Goal: Use online tool/utility: Utilize a website feature to perform a specific function

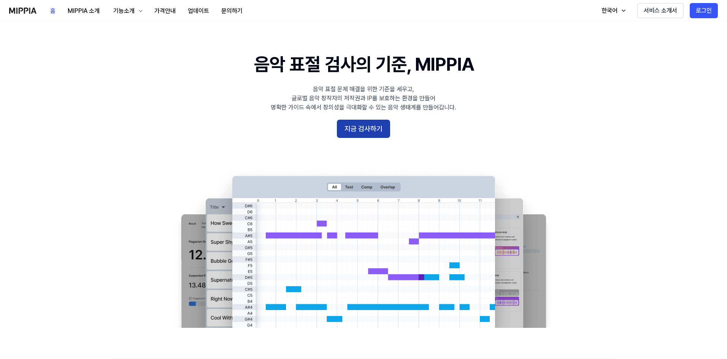
click at [370, 128] on button "지금 검사하기" at bounding box center [363, 129] width 53 height 18
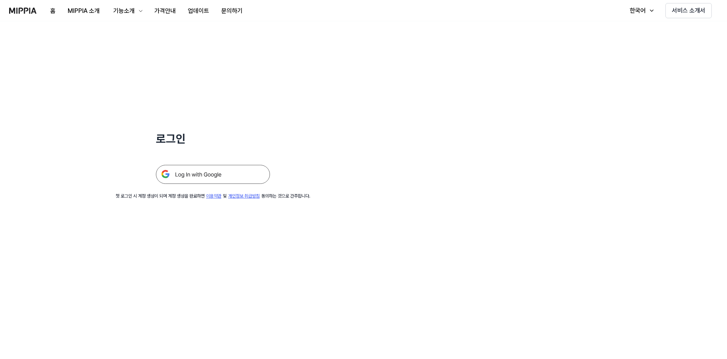
click at [225, 172] on img at bounding box center [213, 174] width 114 height 19
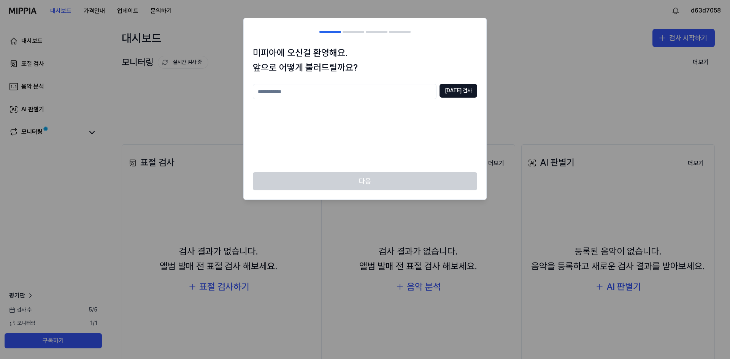
click at [402, 93] on input "text" at bounding box center [345, 91] width 184 height 15
type input "******"
click at [455, 94] on button "중복 검사" at bounding box center [458, 91] width 38 height 14
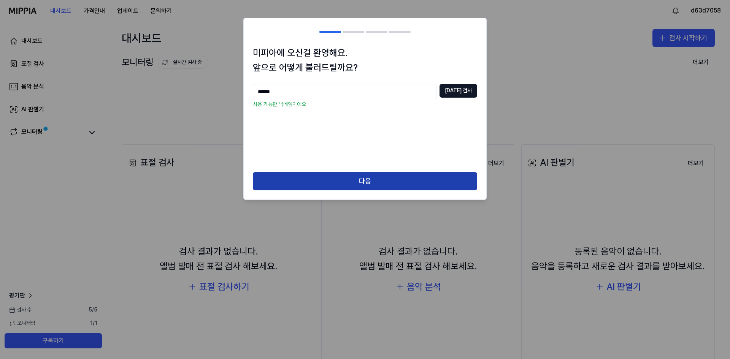
click at [387, 185] on button "다음" at bounding box center [365, 181] width 224 height 18
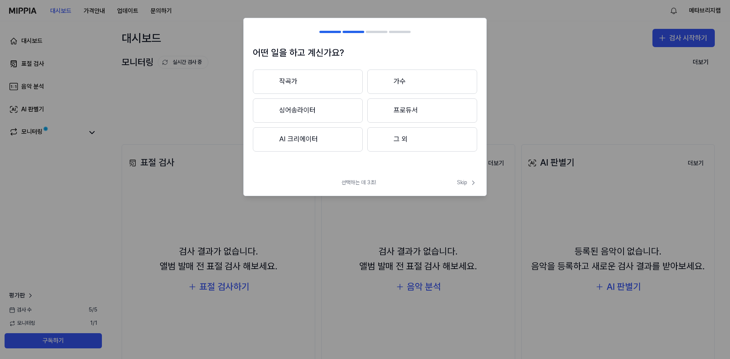
click at [338, 140] on button "AI 크리에이터" at bounding box center [308, 139] width 110 height 24
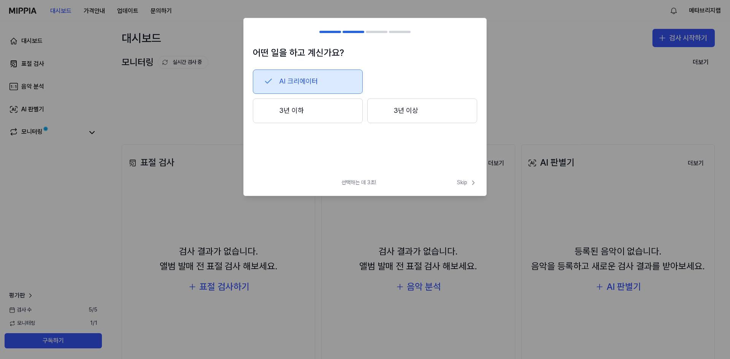
click at [390, 114] on button "3년 이상" at bounding box center [422, 110] width 110 height 25
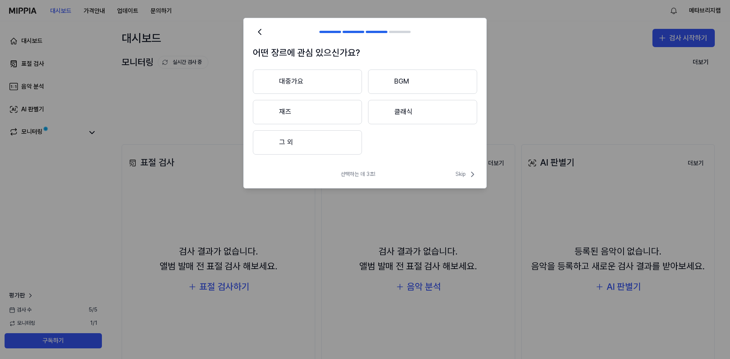
click at [340, 81] on button "대중가요" at bounding box center [307, 82] width 109 height 24
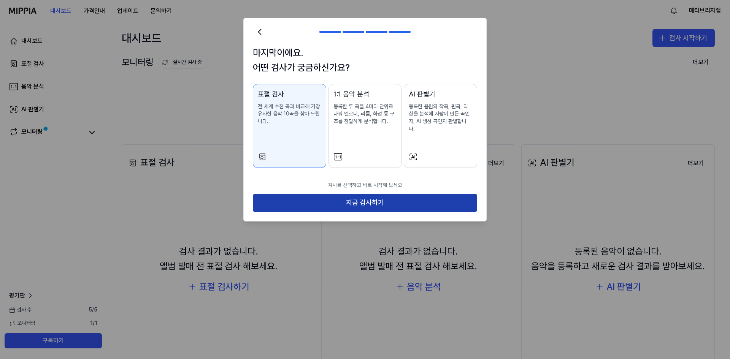
click at [381, 194] on button "지금 검사하기" at bounding box center [365, 203] width 224 height 18
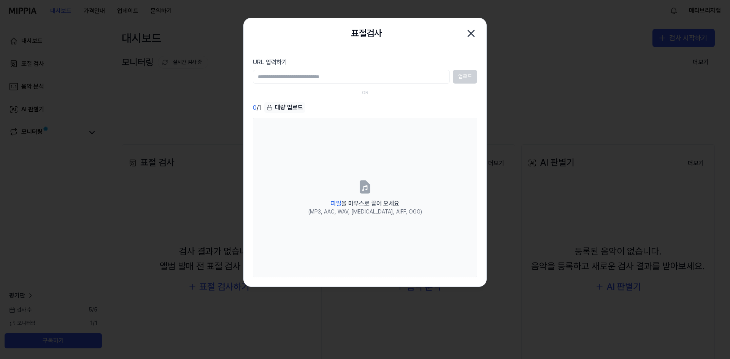
click at [326, 77] on input "URL 입력하기" at bounding box center [351, 77] width 197 height 14
click at [335, 78] on input "URL 입력하기" at bounding box center [351, 77] width 197 height 14
click at [364, 78] on input "URL 입력하기" at bounding box center [351, 77] width 197 height 14
click at [420, 92] on div "OR" at bounding box center [365, 93] width 224 height 6
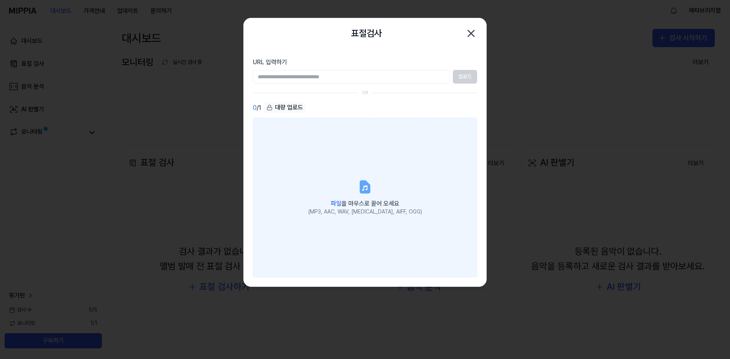
click at [366, 191] on icon at bounding box center [364, 187] width 9 height 12
click at [0, 0] on input "파일 을 마우스로 끌어 오세요 (MP3, AAC, WAV, [MEDICAL_DATA], AIFF, OGG)" at bounding box center [0, 0] width 0 height 0
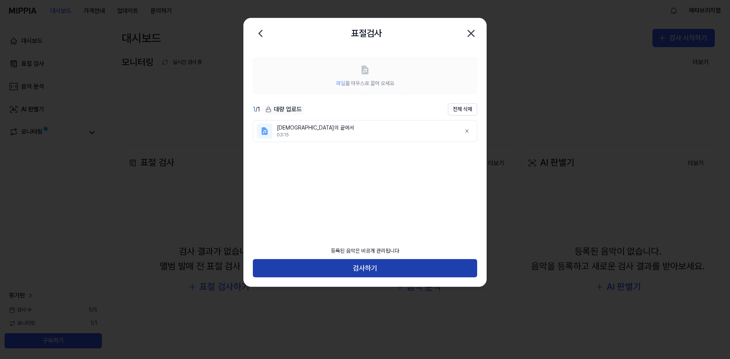
click at [377, 268] on button "검사하기" at bounding box center [365, 268] width 224 height 18
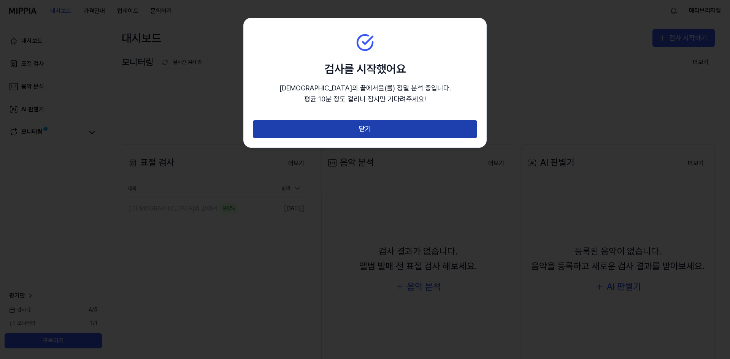
click at [369, 131] on button "닫기" at bounding box center [365, 129] width 224 height 18
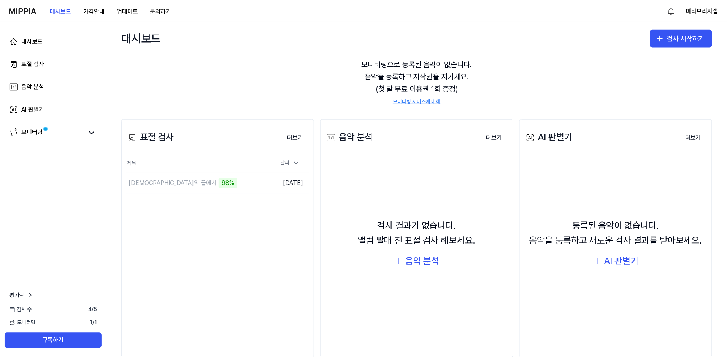
scroll to position [40, 0]
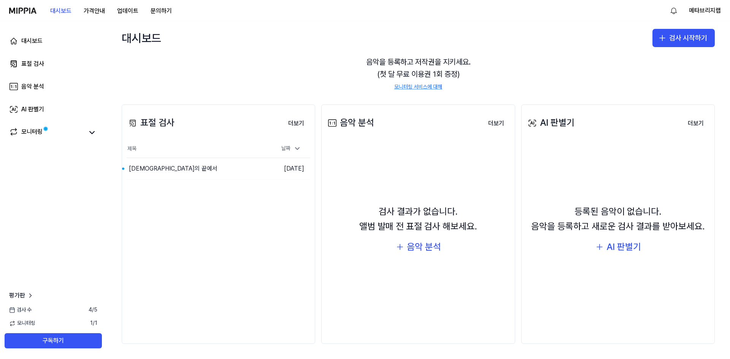
click at [328, 80] on div "모니터링으로 등록된 음악이 없습니다. 음악을 등록하고 저작권을 지키세요. (첫 달 무료 이용권 1회 증정) 모니터링 서비스에 대해" at bounding box center [418, 67] width 593 height 65
click at [25, 295] on link "평가판" at bounding box center [21, 295] width 25 height 9
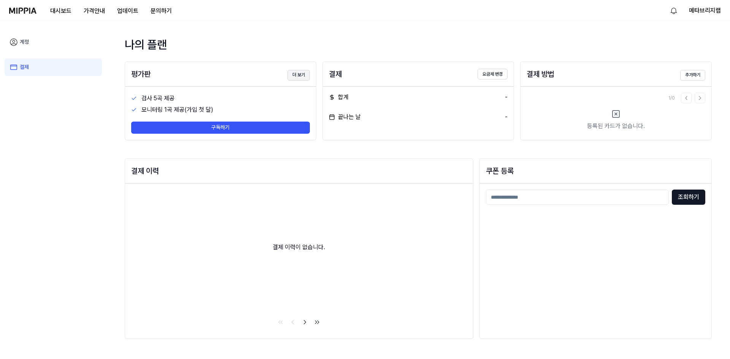
click at [295, 75] on button "더 보기" at bounding box center [298, 75] width 22 height 11
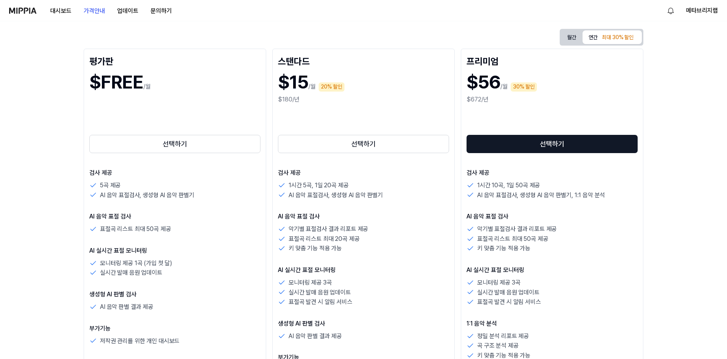
scroll to position [102, 0]
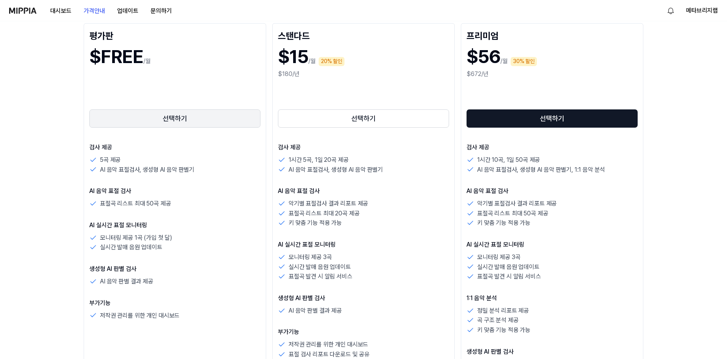
click at [209, 109] on button "선택하기" at bounding box center [174, 118] width 171 height 18
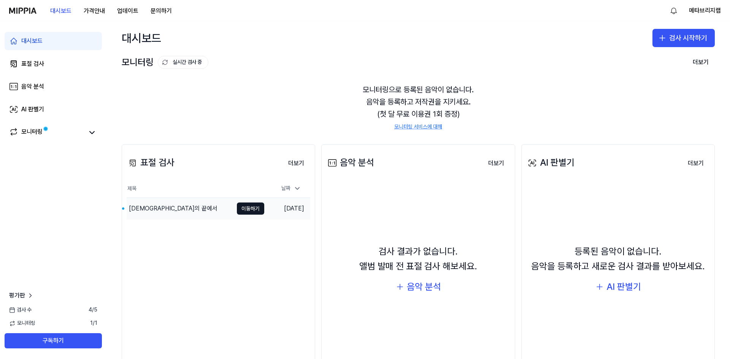
click at [154, 209] on div "[DEMOGRAPHIC_DATA]의 끝에서" at bounding box center [173, 208] width 89 height 9
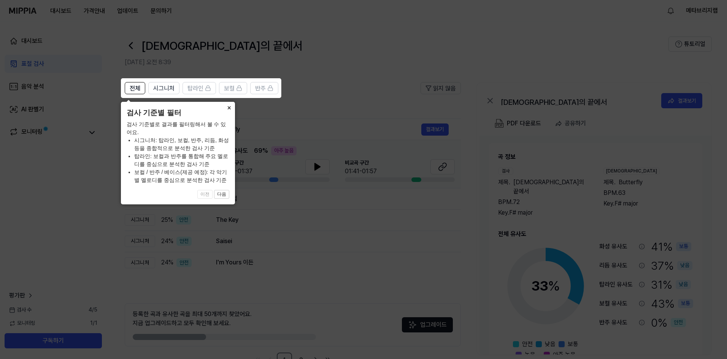
click at [228, 107] on button "×" at bounding box center [229, 107] width 12 height 11
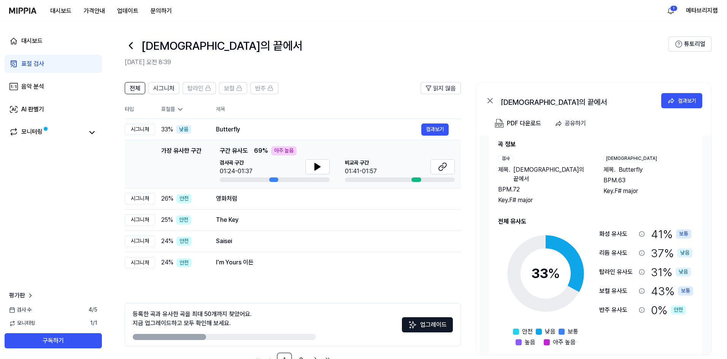
scroll to position [24, 0]
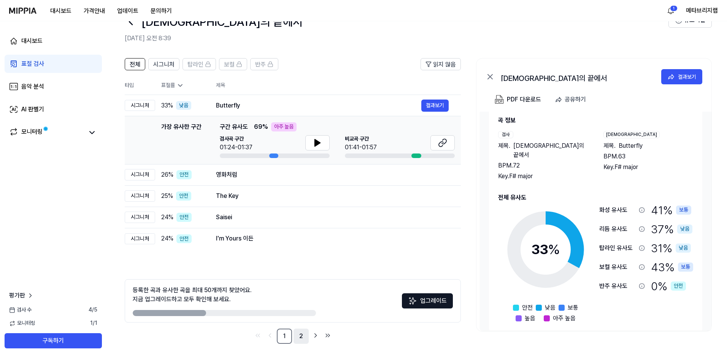
click at [300, 335] on link "2" at bounding box center [300, 336] width 15 height 15
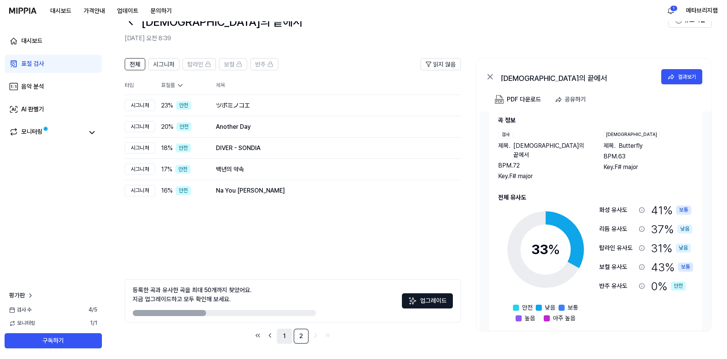
click at [287, 337] on link "1" at bounding box center [284, 336] width 15 height 15
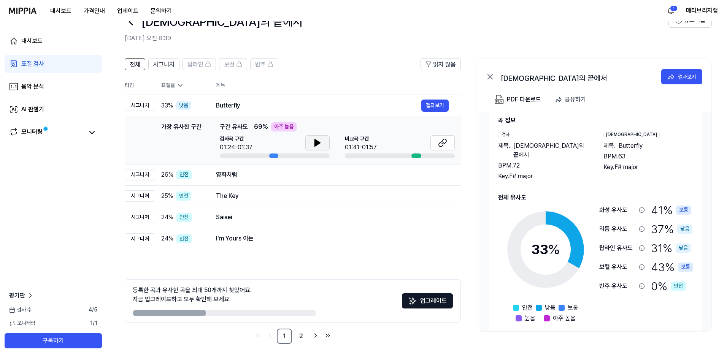
click at [322, 142] on icon at bounding box center [317, 142] width 9 height 9
click at [319, 143] on icon at bounding box center [319, 143] width 2 height 6
click at [420, 155] on div at bounding box center [416, 156] width 10 height 5
click at [409, 156] on div at bounding box center [400, 156] width 110 height 5
click at [440, 146] on icon at bounding box center [442, 142] width 9 height 9
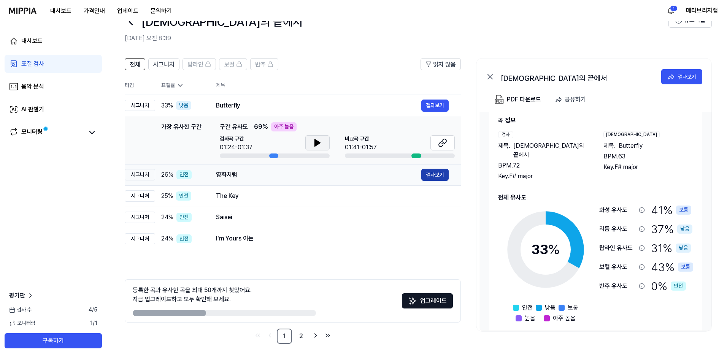
click at [434, 174] on button "결과보기" at bounding box center [434, 175] width 27 height 12
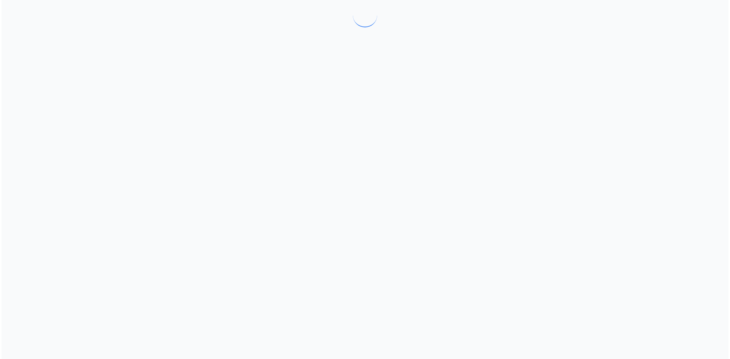
scroll to position [0, 0]
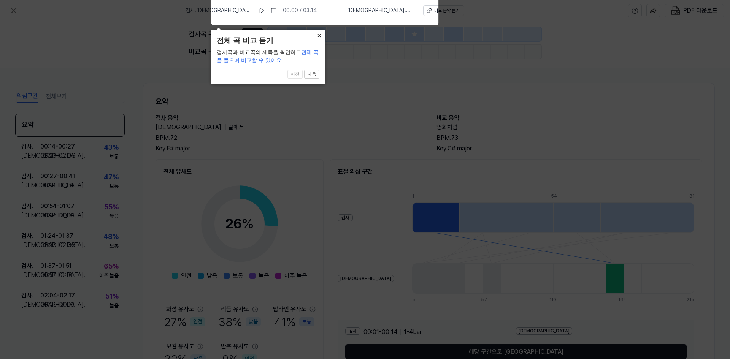
click at [319, 34] on button "×" at bounding box center [319, 35] width 12 height 11
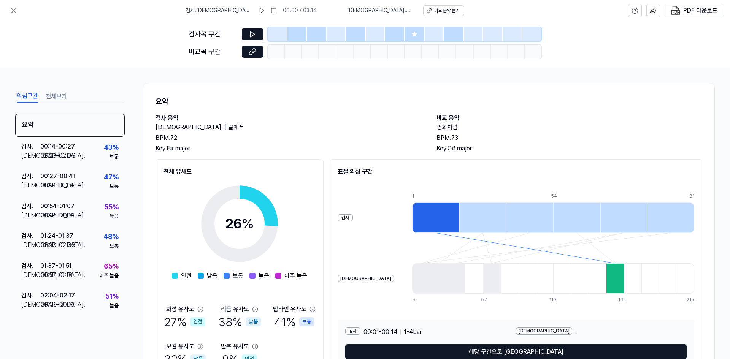
click at [339, 126] on h2 "[DEMOGRAPHIC_DATA]의 끝에서" at bounding box center [288, 127] width 266 height 9
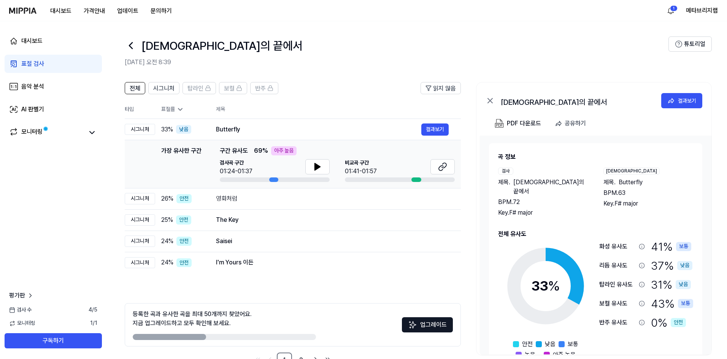
click at [330, 102] on th "제목" at bounding box center [338, 109] width 245 height 18
click at [469, 112] on div "전체 시그니처 탑라인 보컬 반주 읽지 않음 전체 시그니처 탑라인 보컬 반주 타입 표절률 제목 표절률 읽지 않음 시그니처 33 % 낮음 Butt…" at bounding box center [416, 229] width 620 height 309
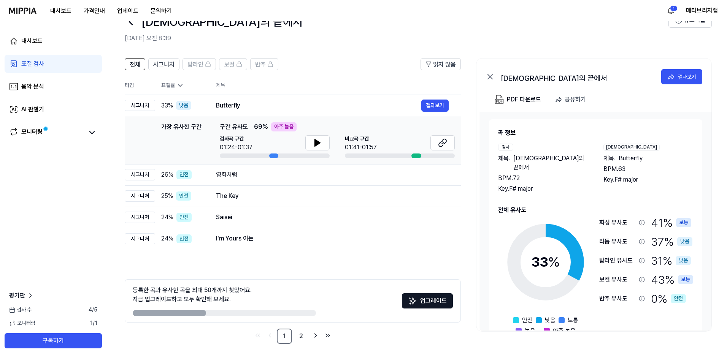
scroll to position [13, 0]
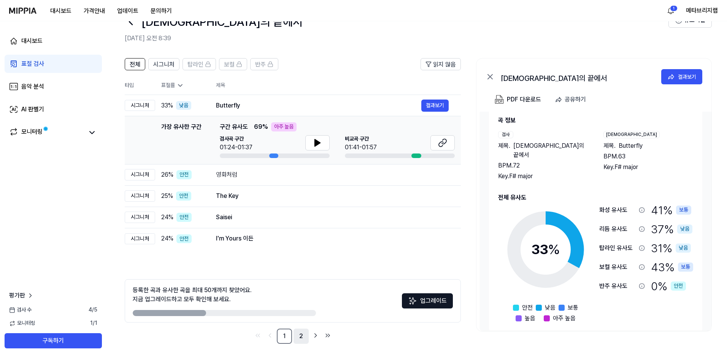
click at [302, 336] on link "2" at bounding box center [300, 336] width 15 height 15
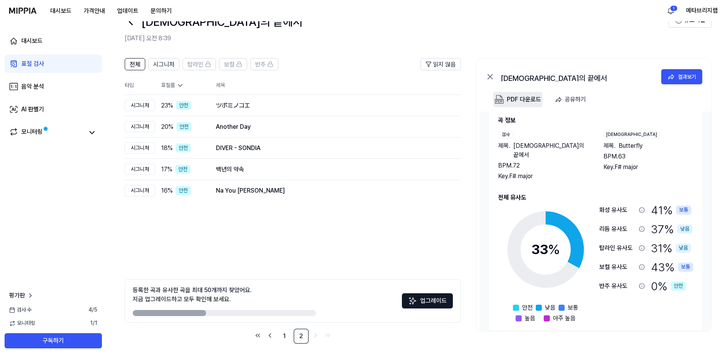
click at [530, 101] on div "PDF 다운로드" at bounding box center [524, 100] width 34 height 10
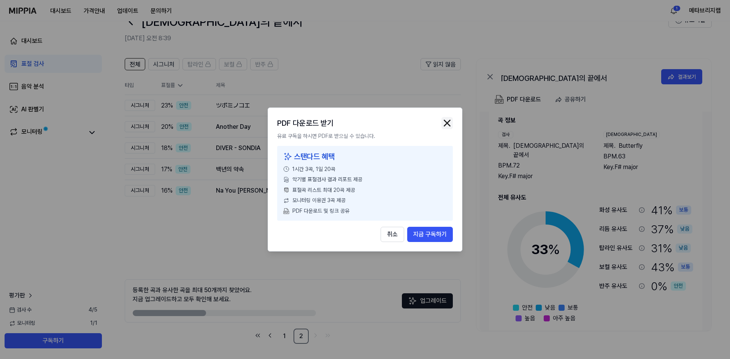
click at [447, 124] on img "button" at bounding box center [446, 122] width 11 height 11
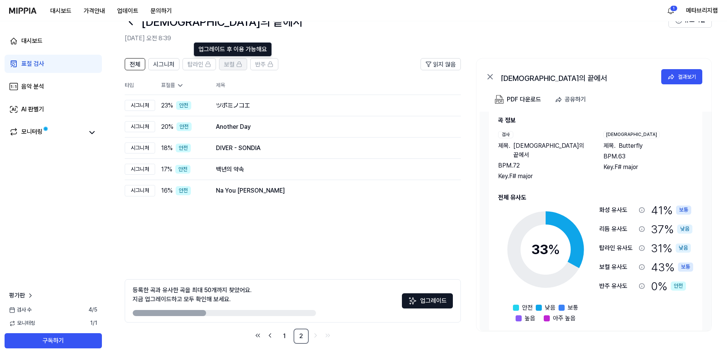
click at [229, 64] on span "보컬" at bounding box center [229, 64] width 11 height 9
click at [165, 66] on span "시그니처" at bounding box center [163, 64] width 21 height 9
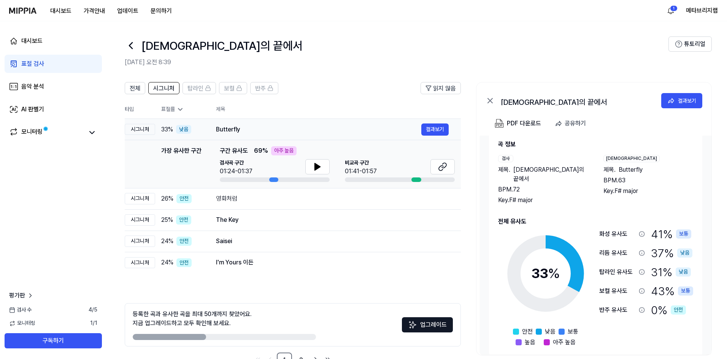
scroll to position [24, 0]
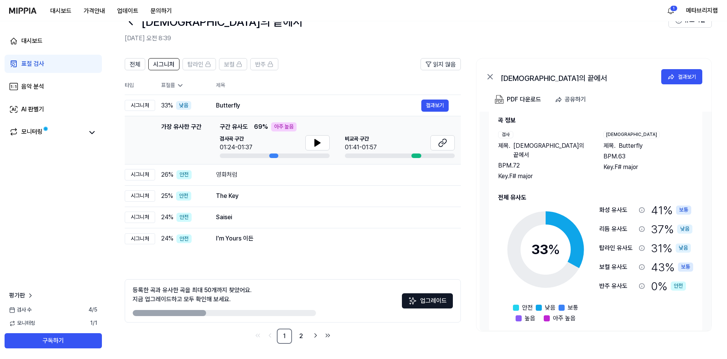
click at [332, 91] on th "제목" at bounding box center [338, 85] width 245 height 18
click at [313, 107] on div "Butterfly" at bounding box center [318, 105] width 205 height 9
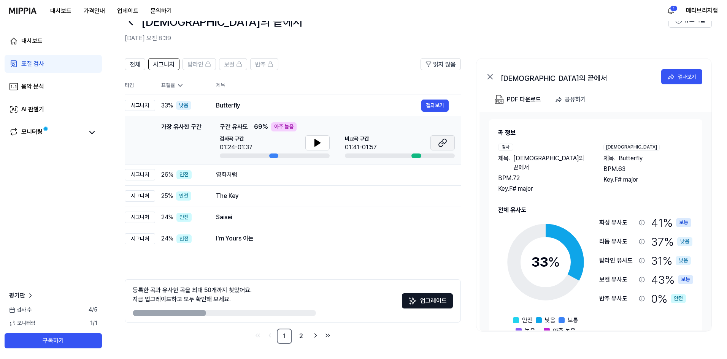
click at [438, 144] on button at bounding box center [442, 142] width 24 height 15
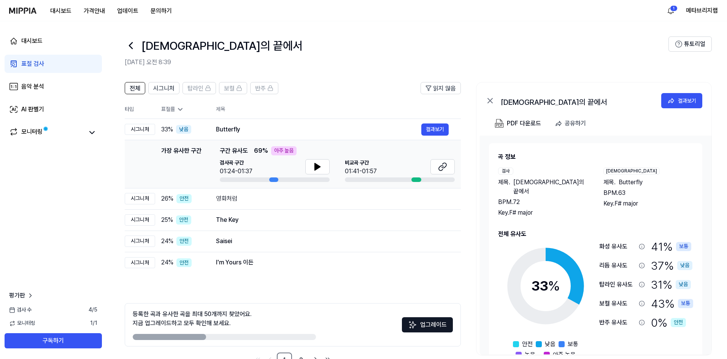
scroll to position [24, 0]
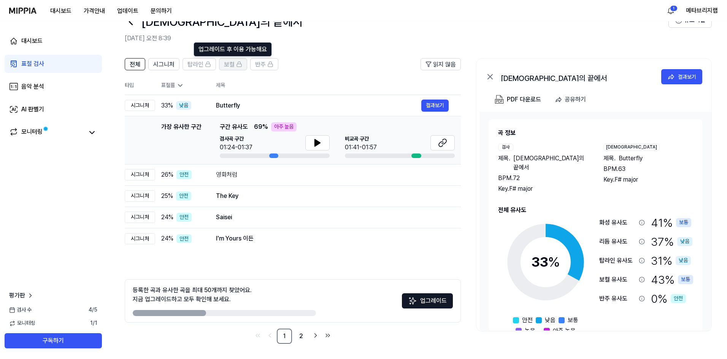
click at [228, 64] on span "보컬" at bounding box center [229, 64] width 11 height 9
click at [339, 73] on header "전체 시그니처 탑라인 보컬 반주 읽지 않음" at bounding box center [293, 67] width 336 height 18
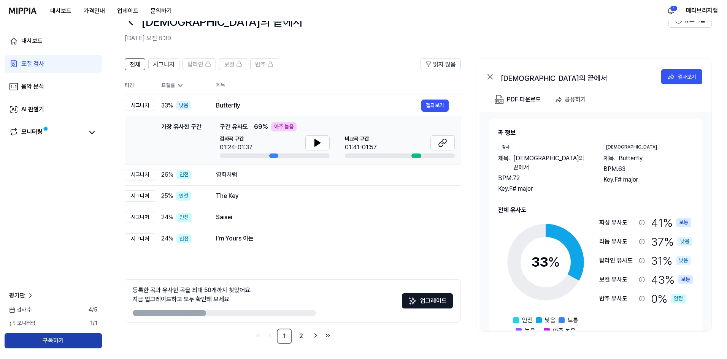
click at [56, 339] on button "구독하기" at bounding box center [53, 340] width 97 height 15
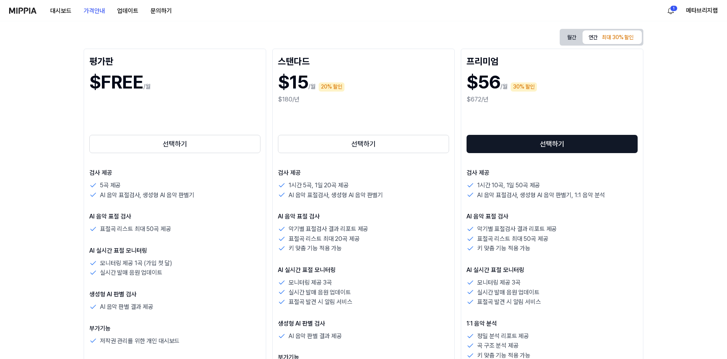
scroll to position [51, 0]
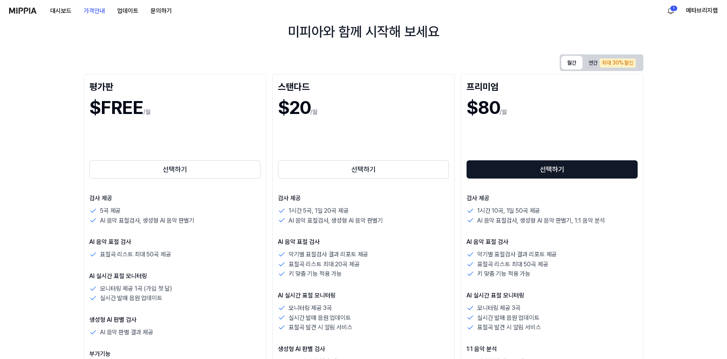
click at [573, 62] on button "월간" at bounding box center [571, 63] width 21 height 14
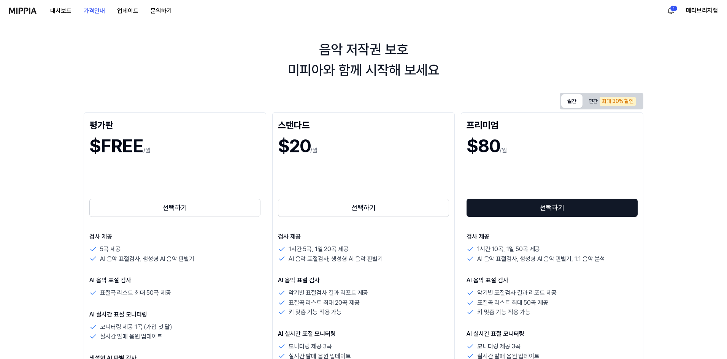
scroll to position [0, 0]
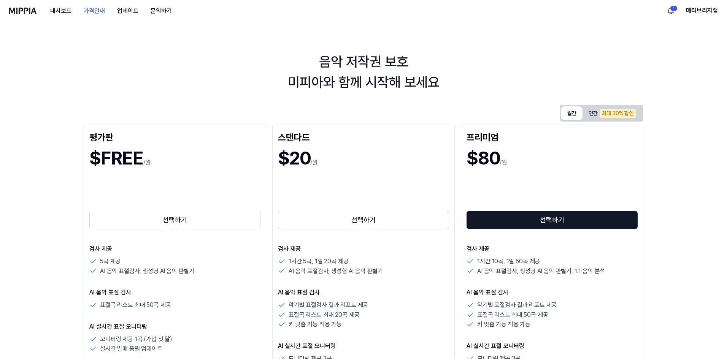
click at [355, 84] on div "음악 저작권 보호 미피아와 함께 시작해 보세요" at bounding box center [363, 72] width 727 height 41
click at [365, 47] on div "음악 저작권 보호 미피아와 함께 시작해 보세요 월간 연간 최대 30% 할인 평가판 $FREE /월 선택하기 검사 제공 5곡 제공 AI 음악 표…" at bounding box center [363, 190] width 727 height 338
click at [365, 43] on div "음악 저작권 보호 미피아와 함께 시작해 보세요 월간 연간 최대 30% 할인 평가판 $FREE /월 선택하기 검사 제공 5곡 제공 AI 음악 표…" at bounding box center [363, 190] width 727 height 338
click at [68, 11] on button "대시보드" at bounding box center [60, 10] width 33 height 15
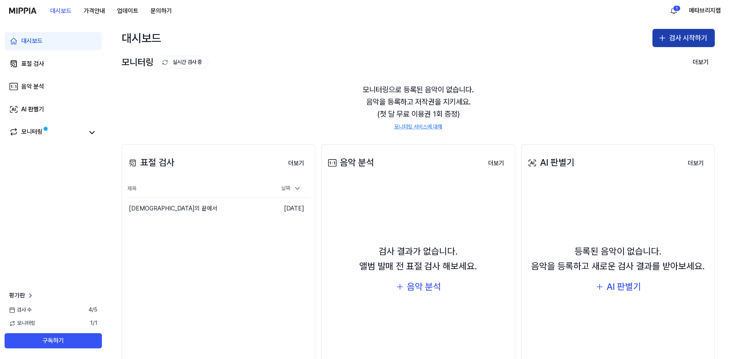
click at [671, 41] on button "검사 시작하기" at bounding box center [683, 38] width 62 height 18
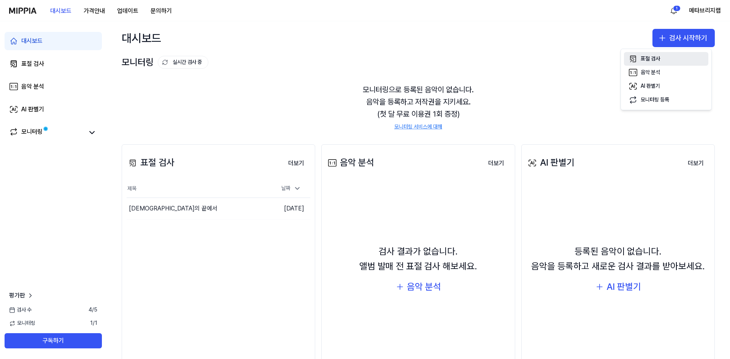
click at [652, 59] on div "표절 검사" at bounding box center [650, 59] width 19 height 8
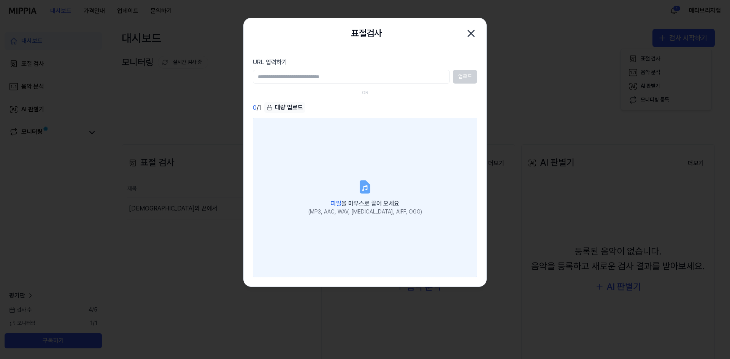
click at [370, 190] on icon at bounding box center [364, 186] width 15 height 15
click at [0, 0] on input "파일 을 마우스로 끌어 오세요 (MP3, AAC, WAV, [MEDICAL_DATA], AIFF, OGG)" at bounding box center [0, 0] width 0 height 0
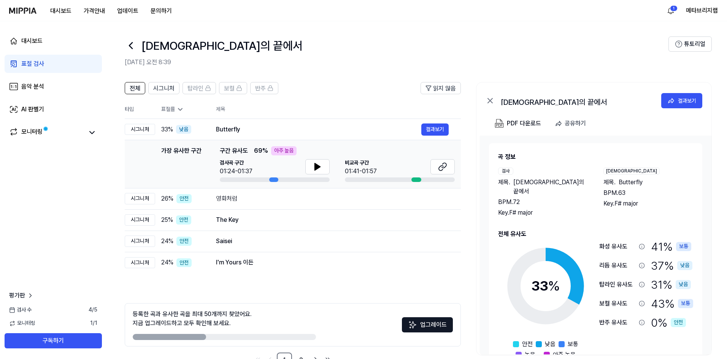
click at [286, 41] on div "[DEMOGRAPHIC_DATA]의 끝에서" at bounding box center [397, 45] width 544 height 18
click at [35, 41] on div "대시보드" at bounding box center [31, 40] width 21 height 9
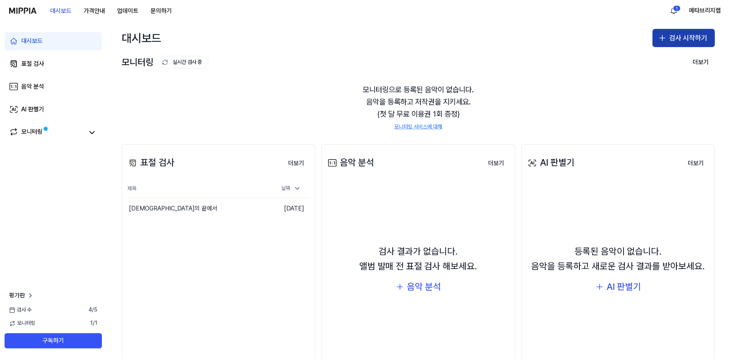
click at [691, 35] on button "검사 시작하기" at bounding box center [683, 38] width 62 height 18
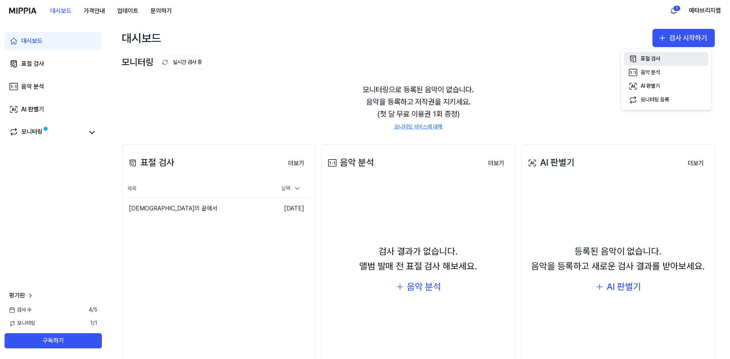
click at [655, 58] on div "표절 검사" at bounding box center [650, 59] width 19 height 8
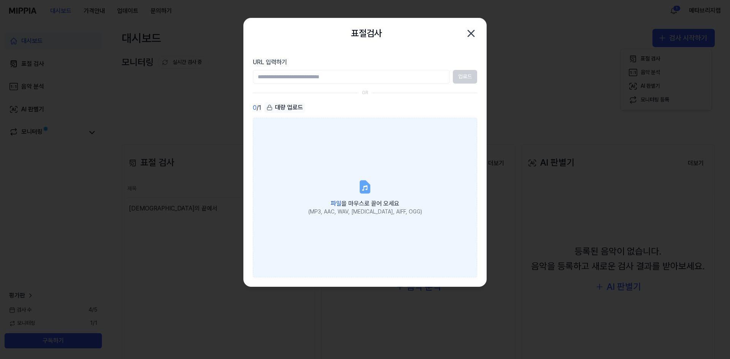
click at [364, 190] on icon at bounding box center [364, 187] width 9 height 12
click at [0, 0] on input "파일 을 마우스로 끌어 오세요 (MP3, AAC, WAV, [MEDICAL_DATA], AIFF, OGG)" at bounding box center [0, 0] width 0 height 0
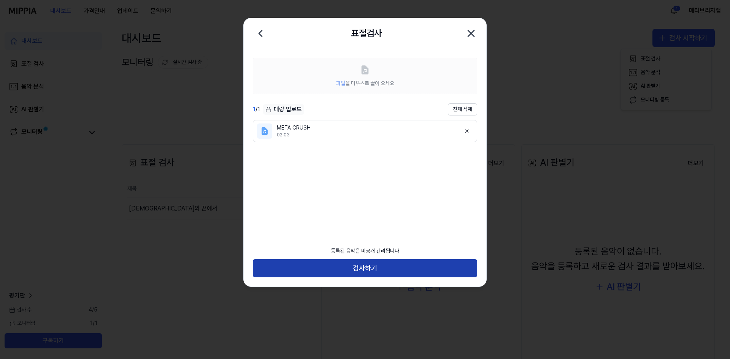
click at [375, 271] on button "검사하기" at bounding box center [365, 268] width 224 height 18
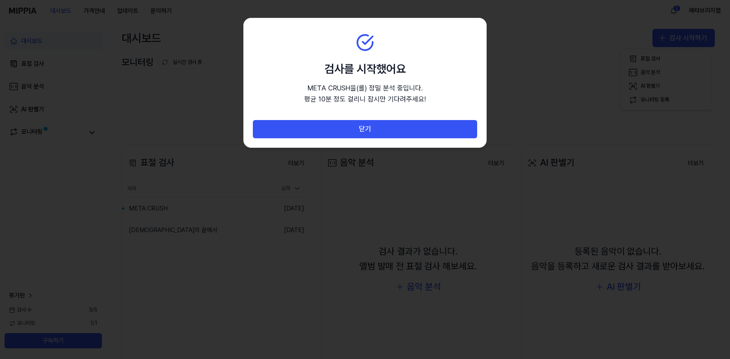
drag, startPoint x: 370, startPoint y: 129, endPoint x: 307, endPoint y: 187, distance: 85.3
click at [307, 187] on body "대시보드 가격안내 업데이트 문의하기 2 메타브리지랩 대시보드 표절 검사 음악 분석 AI 판별기 모니터링 평가판 검사 [DATE] 모니터링 1 …" at bounding box center [365, 179] width 730 height 359
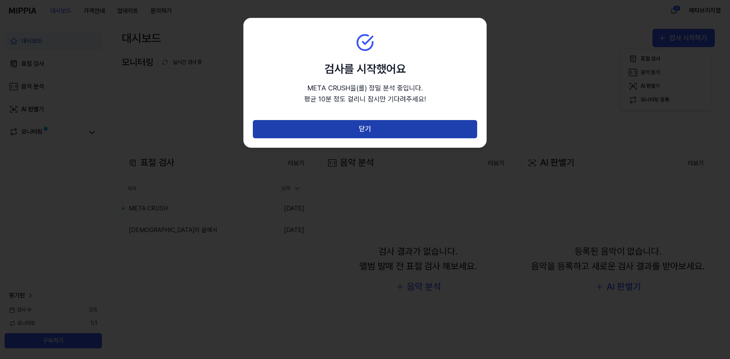
click at [384, 130] on button "닫기" at bounding box center [365, 129] width 224 height 18
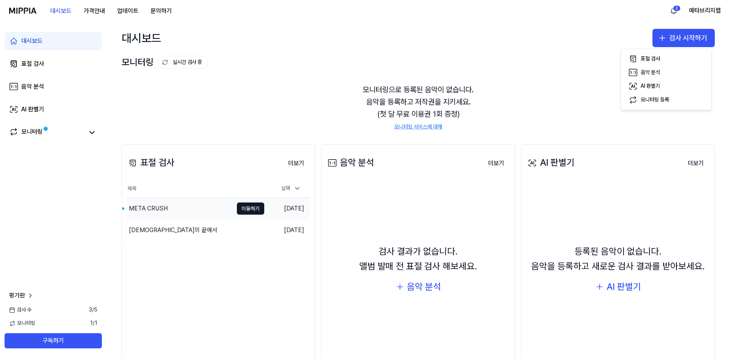
click at [172, 209] on div "META CRUSH" at bounding box center [180, 208] width 106 height 21
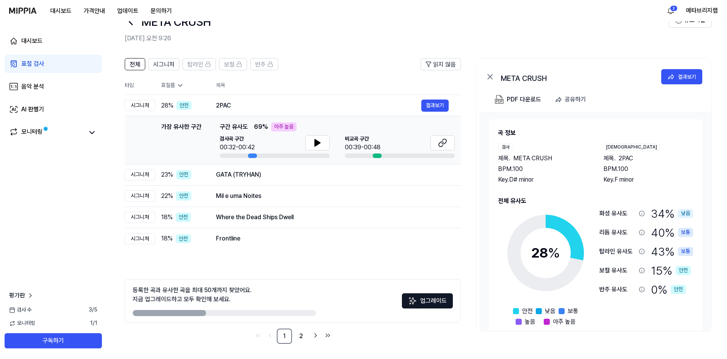
scroll to position [13, 0]
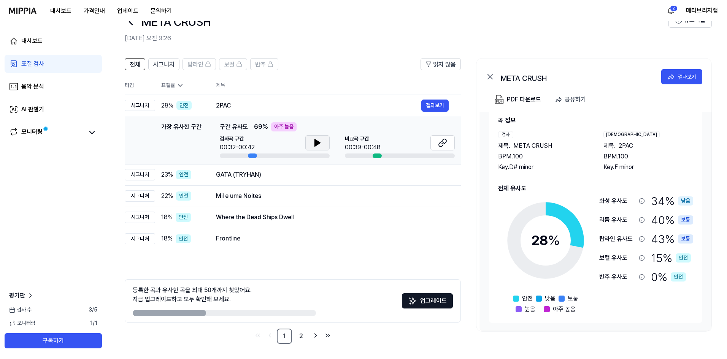
click at [317, 144] on icon at bounding box center [317, 143] width 5 height 7
click at [443, 147] on icon at bounding box center [442, 142] width 9 height 9
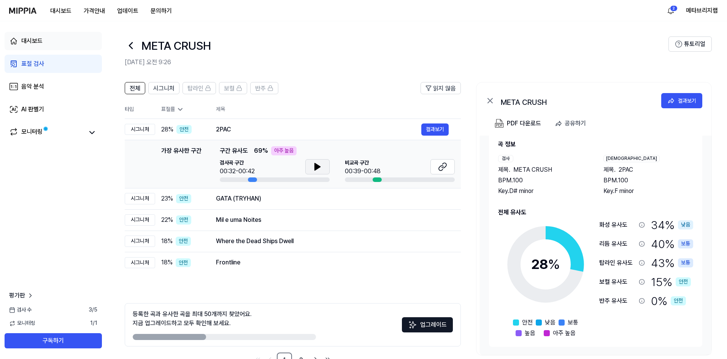
click at [33, 38] on div "대시보드" at bounding box center [31, 40] width 21 height 9
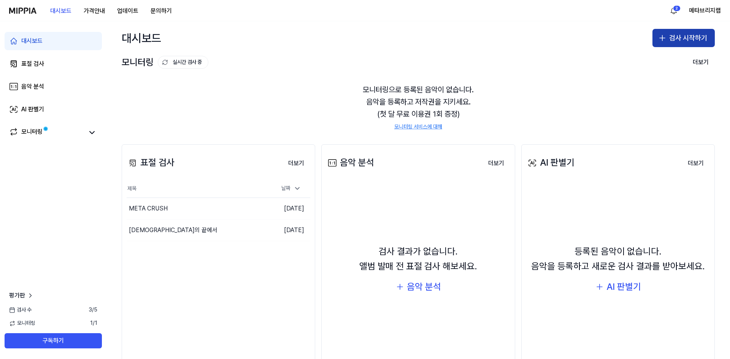
click at [677, 37] on button "검사 시작하기" at bounding box center [683, 38] width 62 height 18
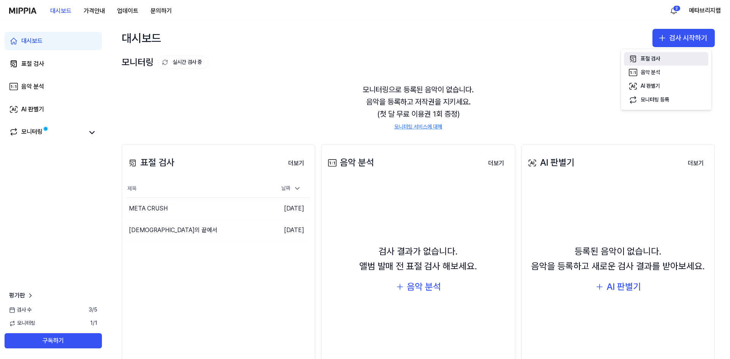
click at [654, 59] on div "표절 검사" at bounding box center [650, 59] width 19 height 8
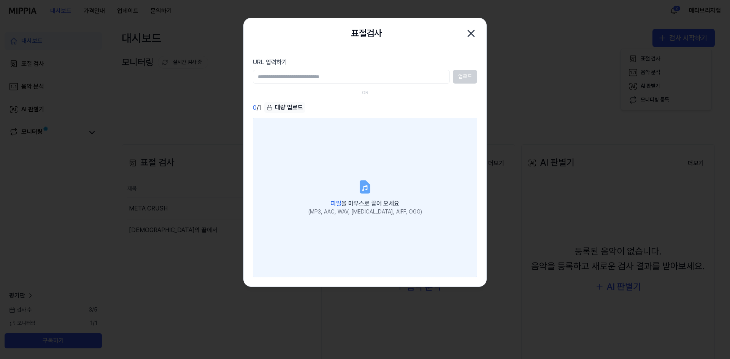
click at [369, 199] on div "파일 을 마우스로 끌어 오세요" at bounding box center [365, 203] width 114 height 11
click at [0, 0] on input "파일 을 마우스로 끌어 오세요 (MP3, AAC, WAV, [MEDICAL_DATA], AIFF, OGG)" at bounding box center [0, 0] width 0 height 0
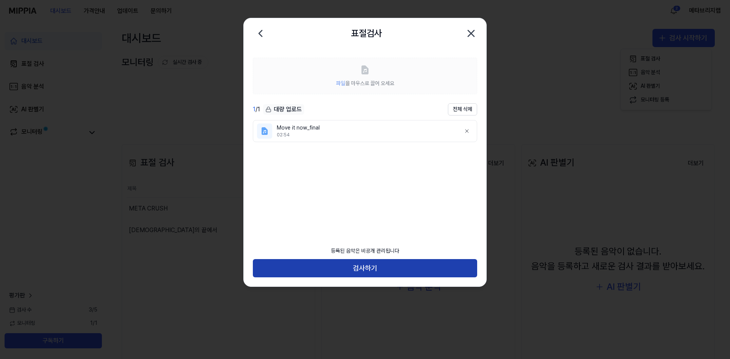
click at [375, 267] on button "검사하기" at bounding box center [365, 268] width 224 height 18
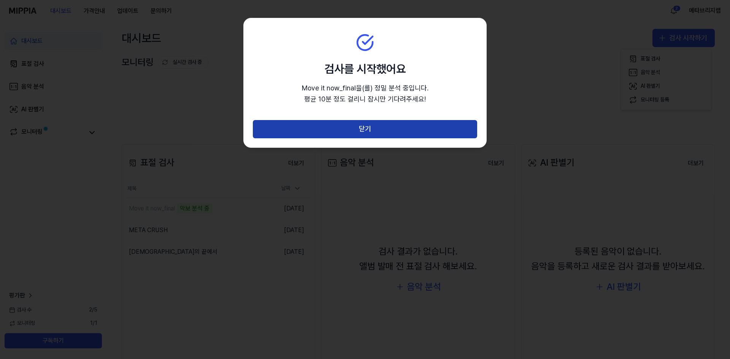
click at [382, 128] on button "닫기" at bounding box center [365, 129] width 224 height 18
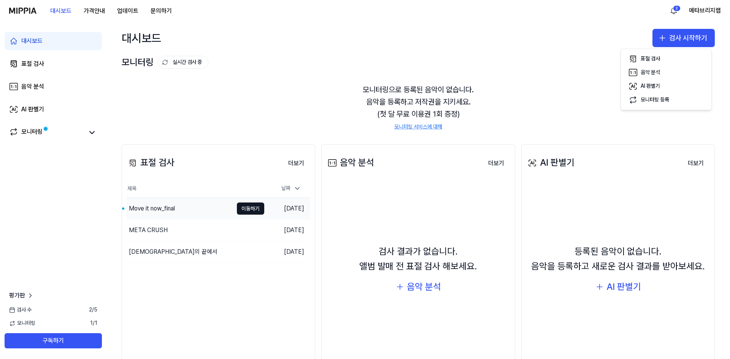
click at [170, 208] on div "Move it now_final" at bounding box center [152, 208] width 46 height 9
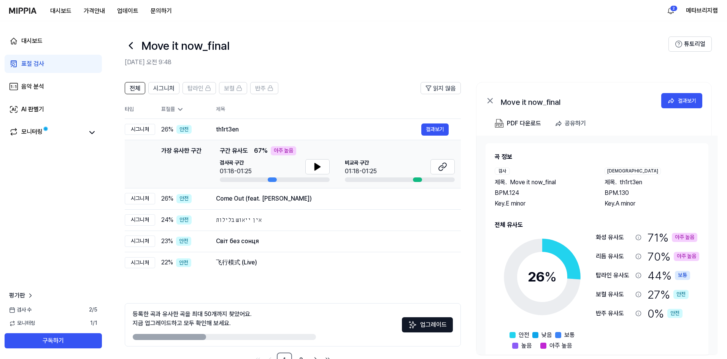
scroll to position [13, 0]
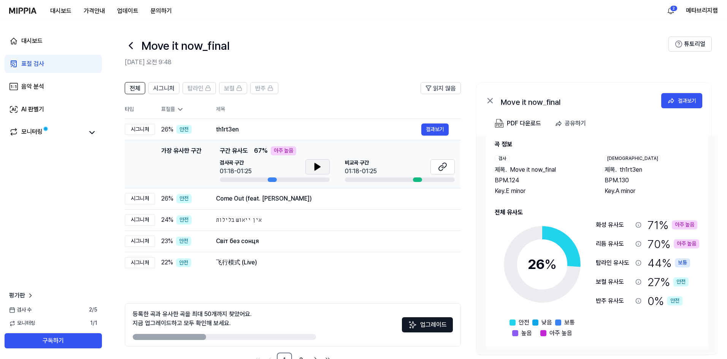
click at [319, 169] on icon at bounding box center [317, 166] width 9 height 9
click at [442, 168] on icon at bounding box center [444, 165] width 5 height 5
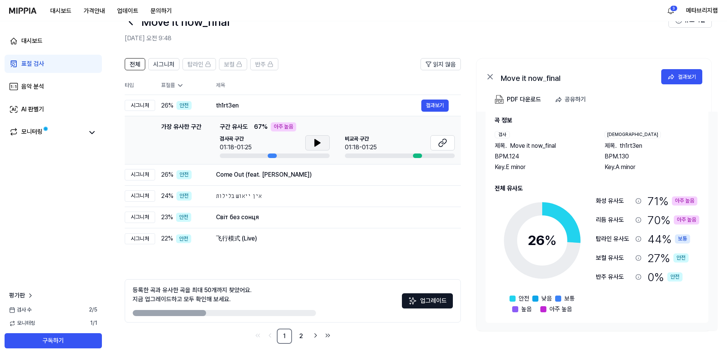
click at [489, 177] on div "곡 정보 검사 제목 . Move it now_final BPM. 124 Key. E [DEMOGRAPHIC_DATA] 제목 . th1rt3en…" at bounding box center [596, 215] width 223 height 216
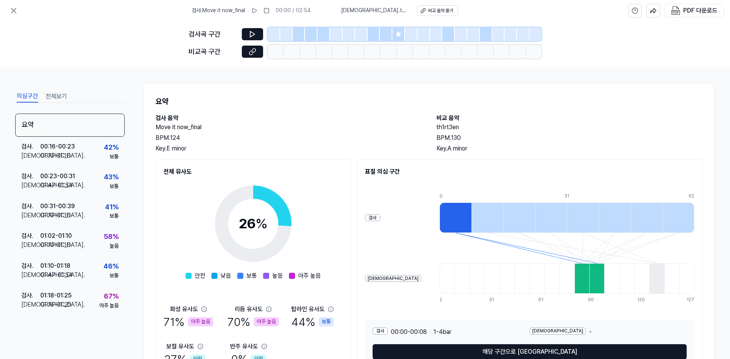
scroll to position [44, 0]
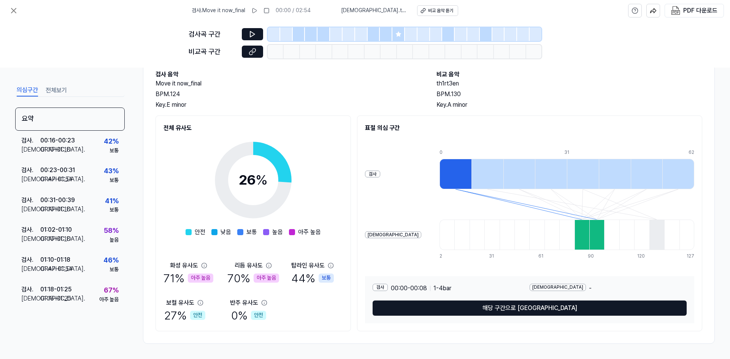
click at [352, 94] on div "BPM. 124" at bounding box center [288, 94] width 266 height 9
click at [341, 86] on h2 "Move it now_final" at bounding box center [288, 83] width 266 height 9
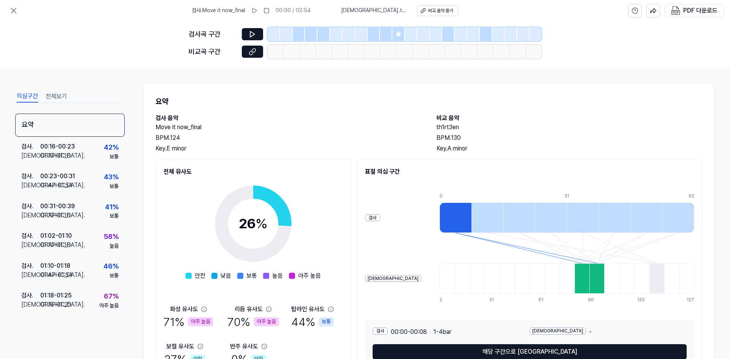
click at [348, 103] on h1 "요약" at bounding box center [428, 101] width 547 height 12
